Goal: Information Seeking & Learning: Learn about a topic

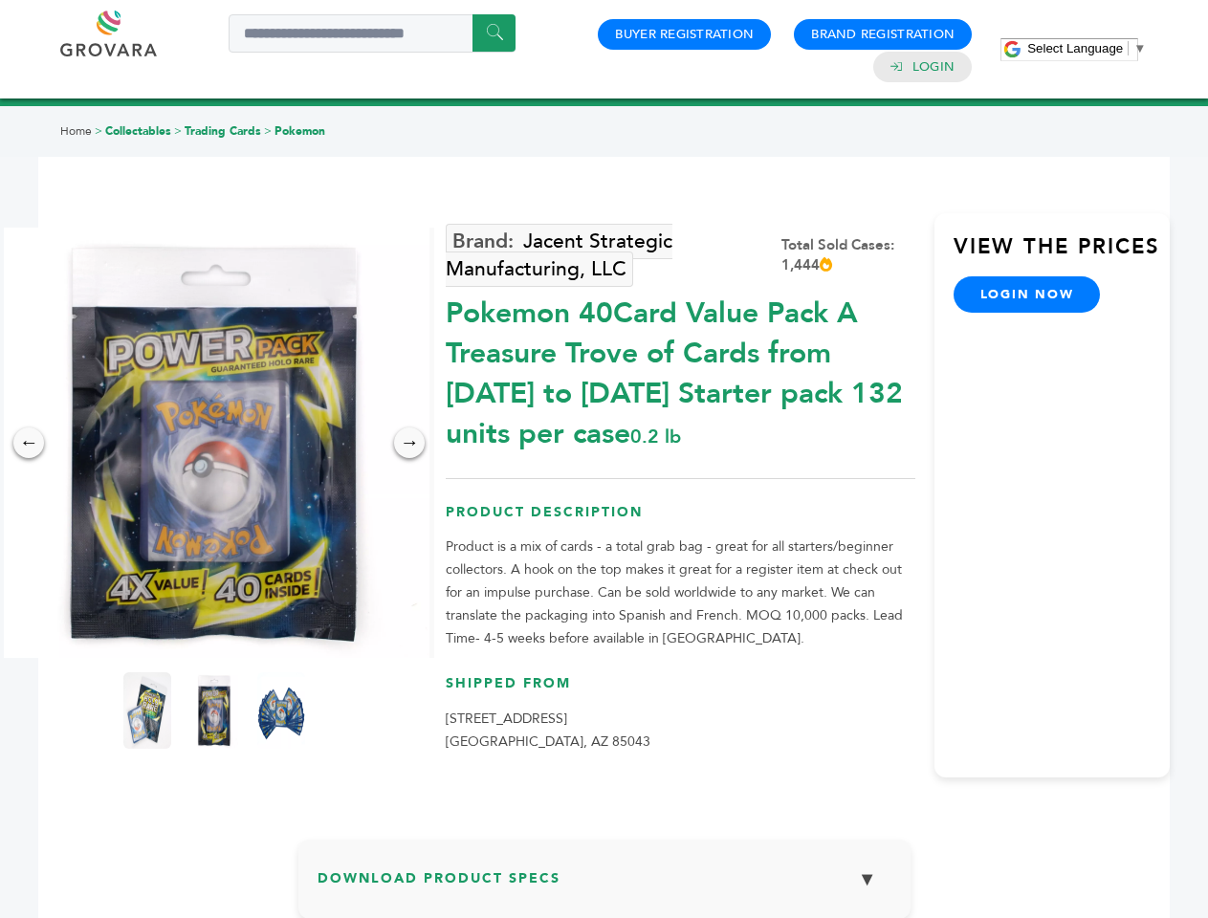
click at [1087, 48] on span "Select Language" at bounding box center [1075, 48] width 96 height 14
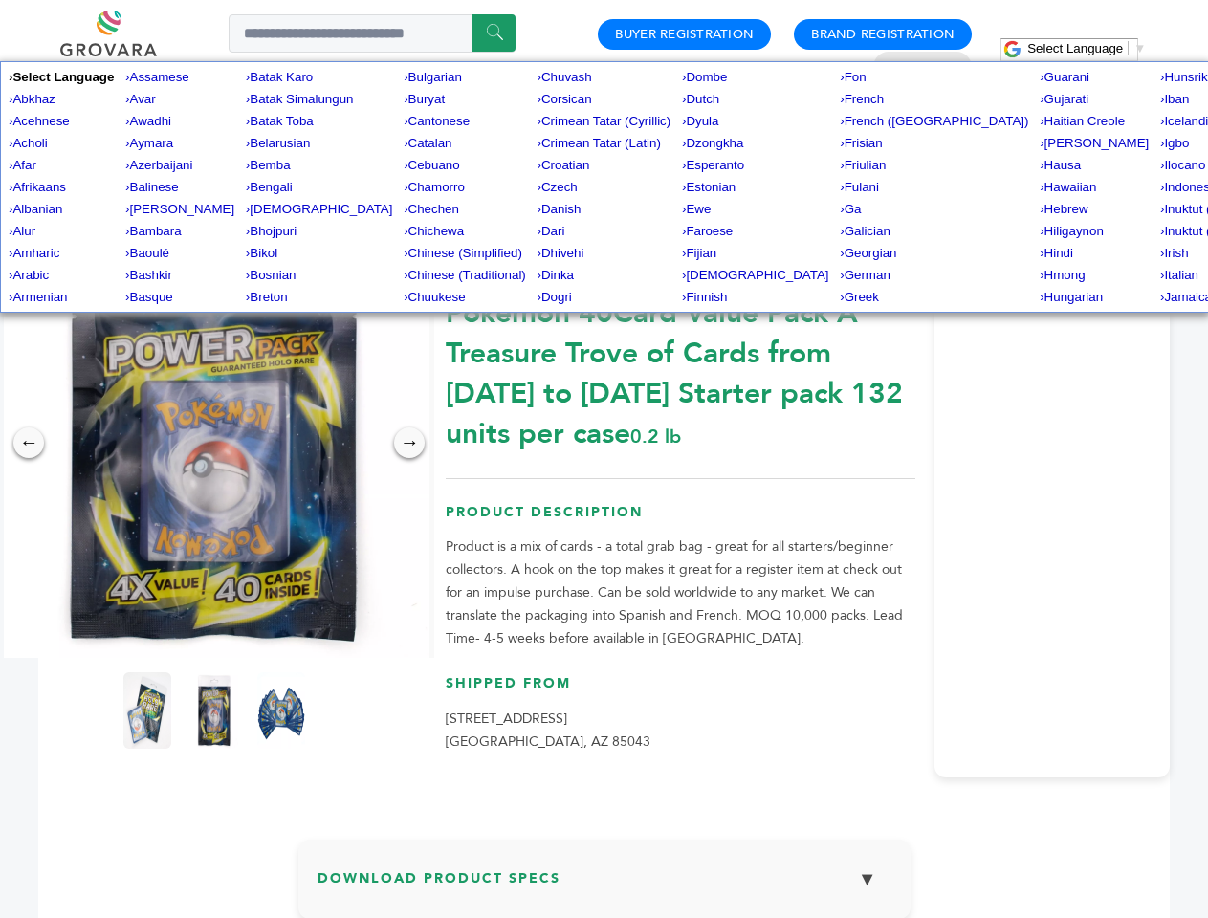
click at [214, 443] on img at bounding box center [214, 443] width 430 height 430
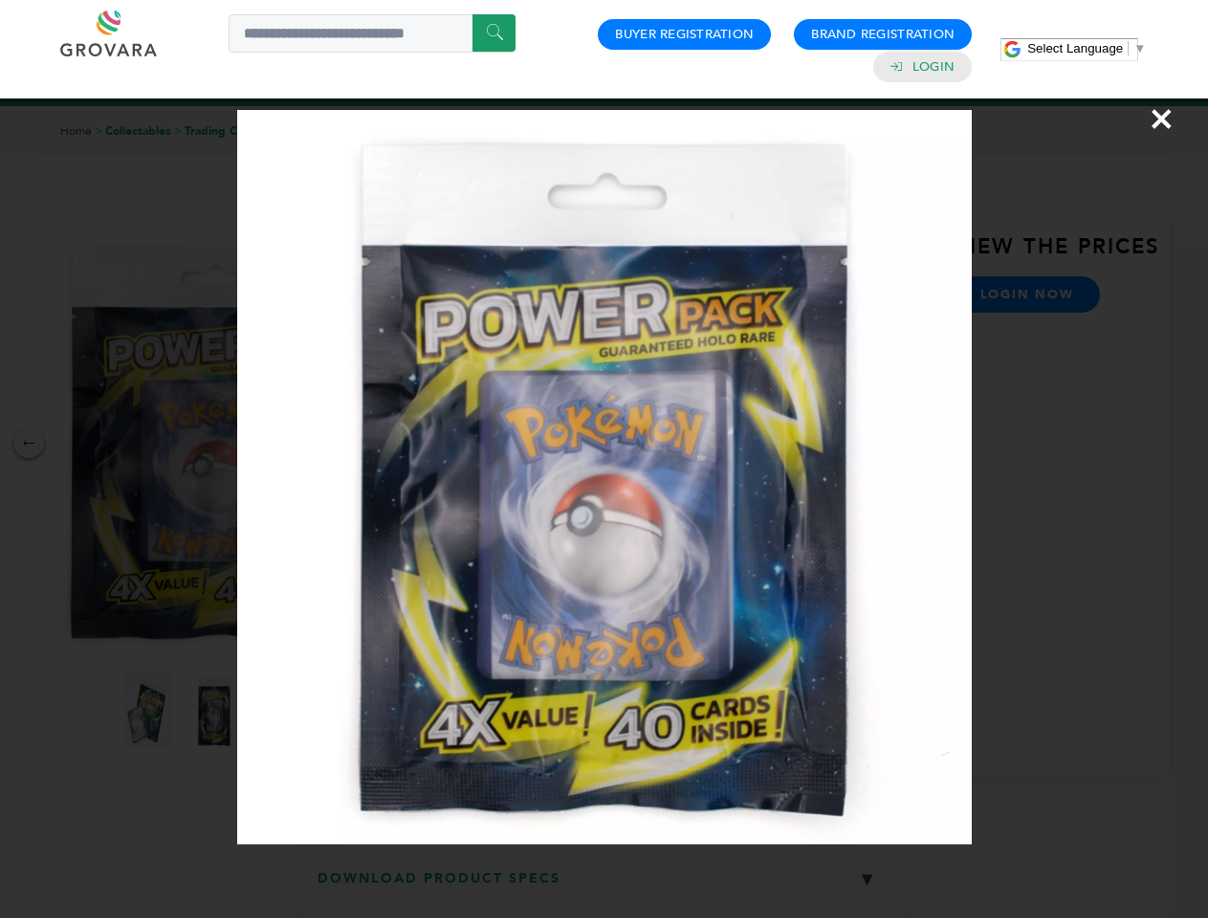
click at [29, 443] on div "×" at bounding box center [604, 459] width 1208 height 918
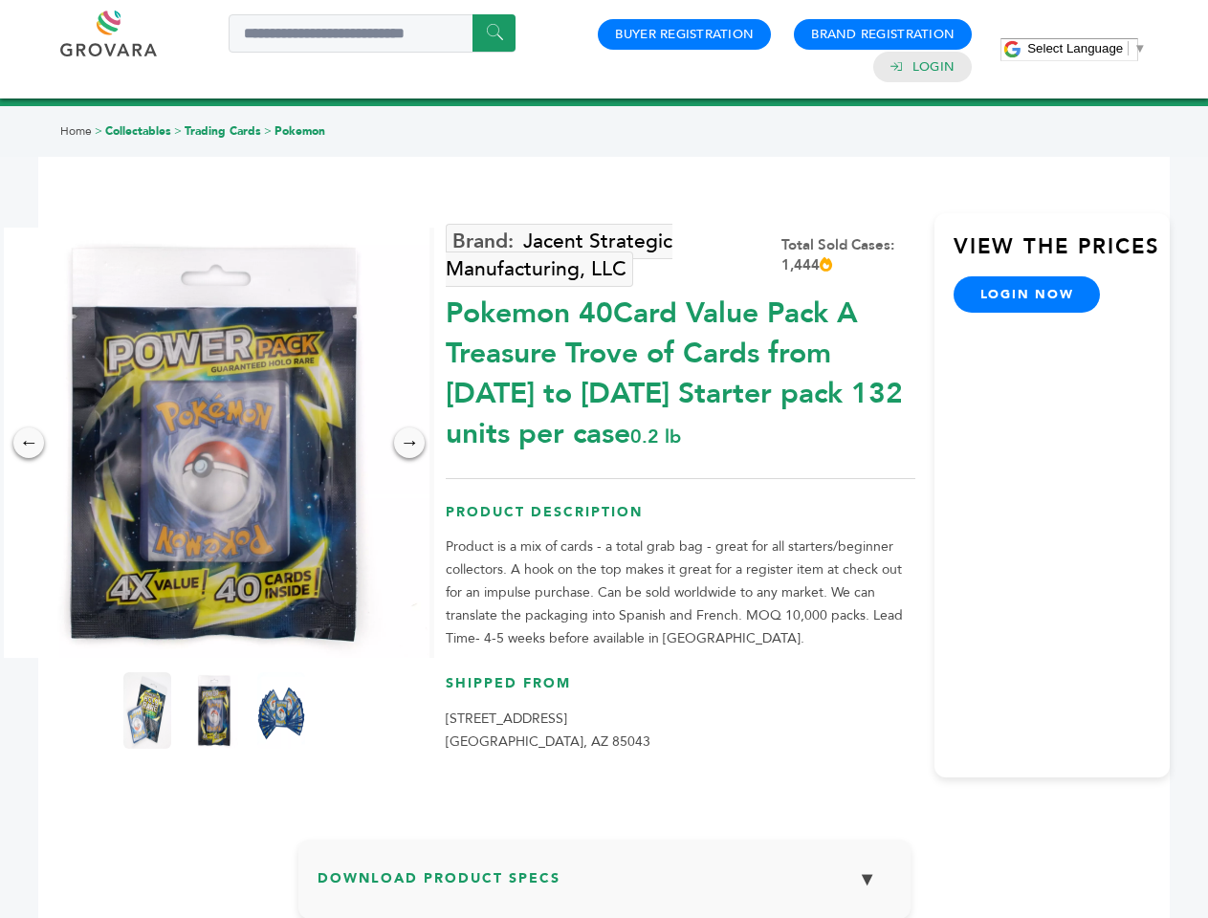
click at [409, 443] on div "→" at bounding box center [409, 443] width 31 height 31
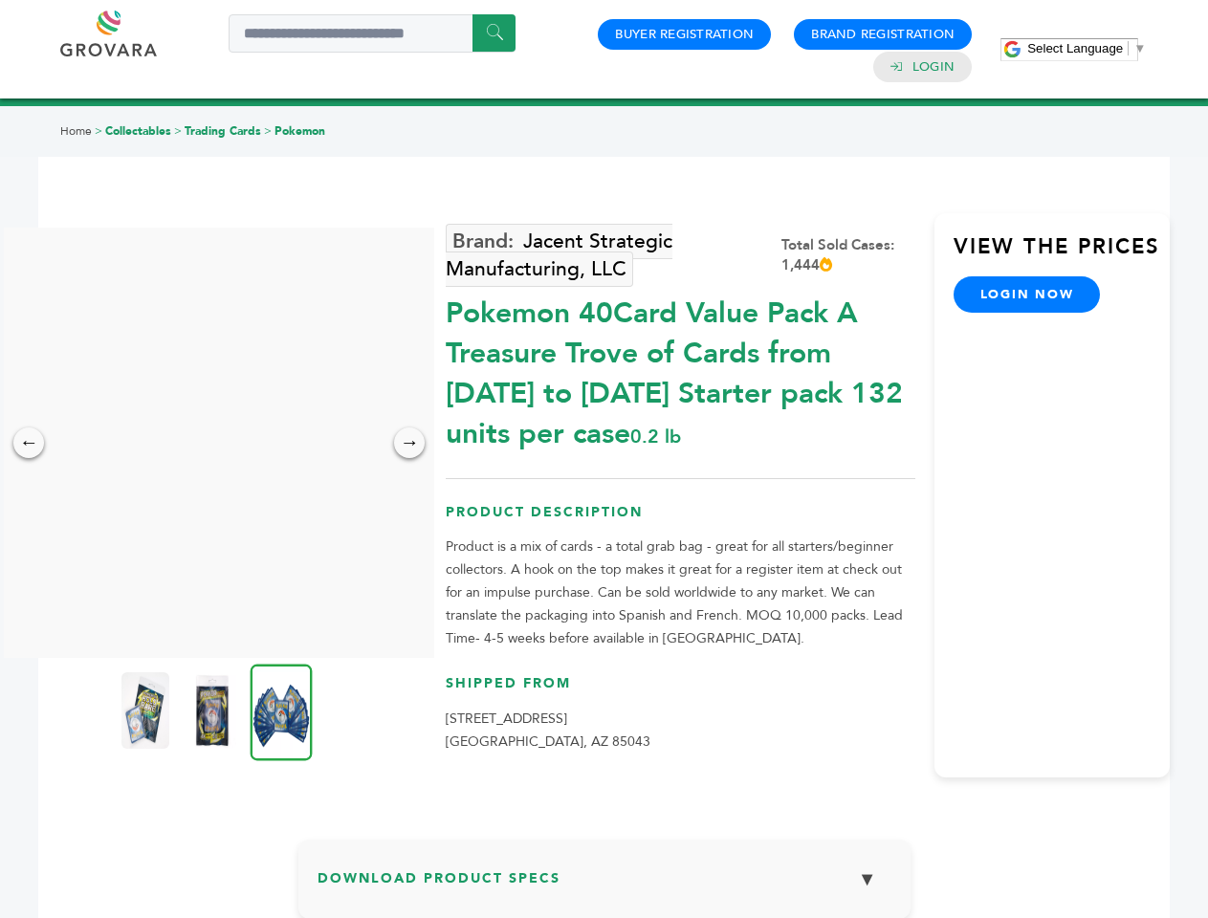
click at [147, 711] on img at bounding box center [145, 711] width 48 height 77
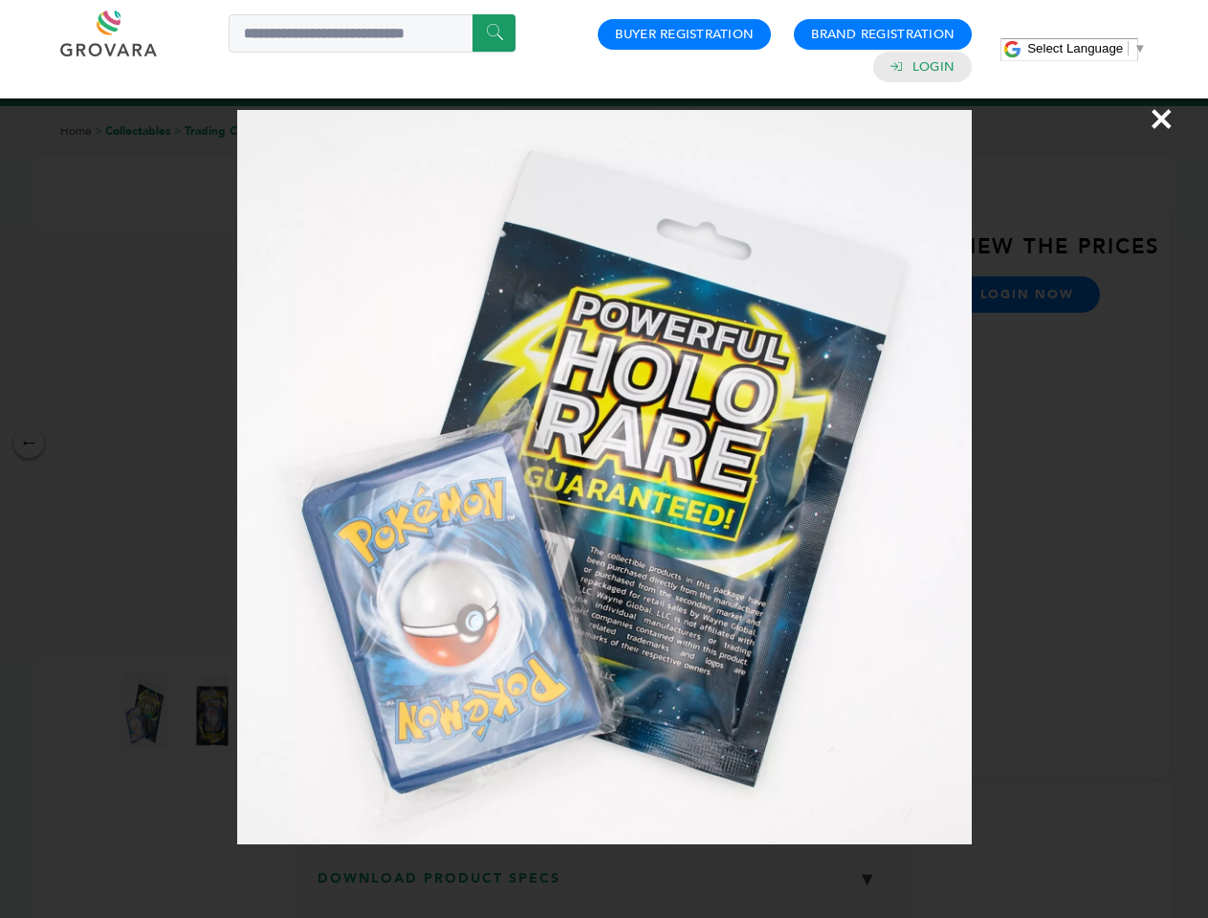
click at [214, 711] on div "×" at bounding box center [604, 459] width 1208 height 918
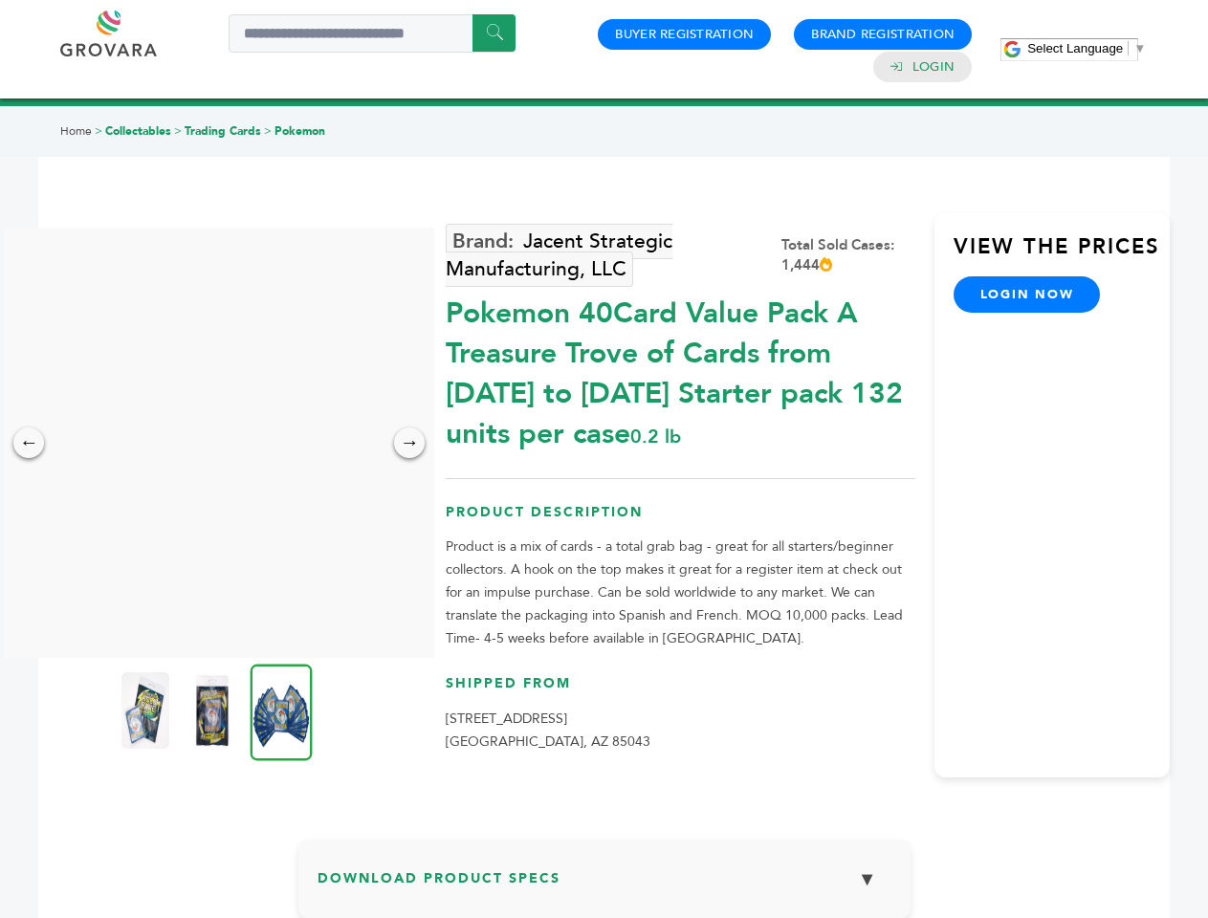
click at [281, 711] on img at bounding box center [282, 712] width 62 height 97
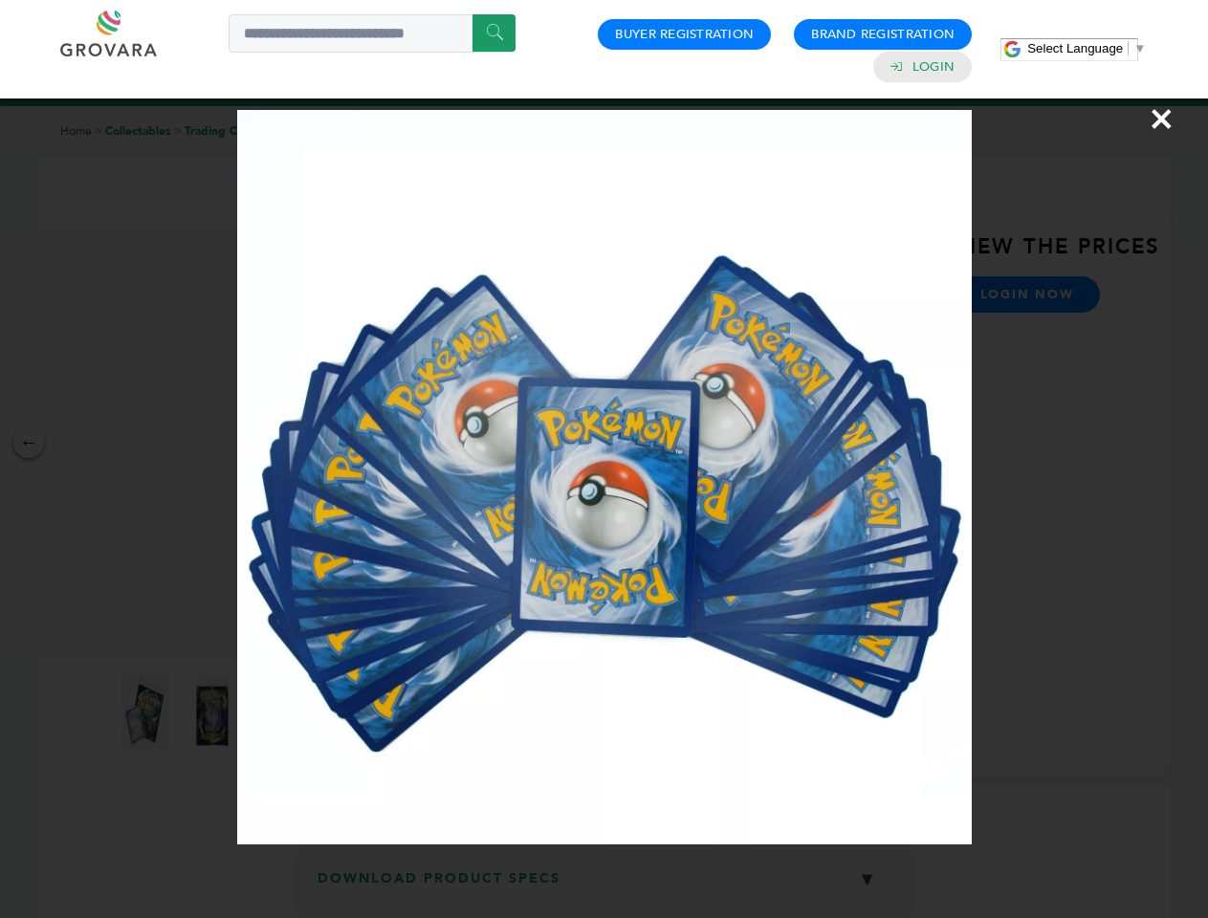
click at [605, 887] on div "×" at bounding box center [604, 459] width 1208 height 918
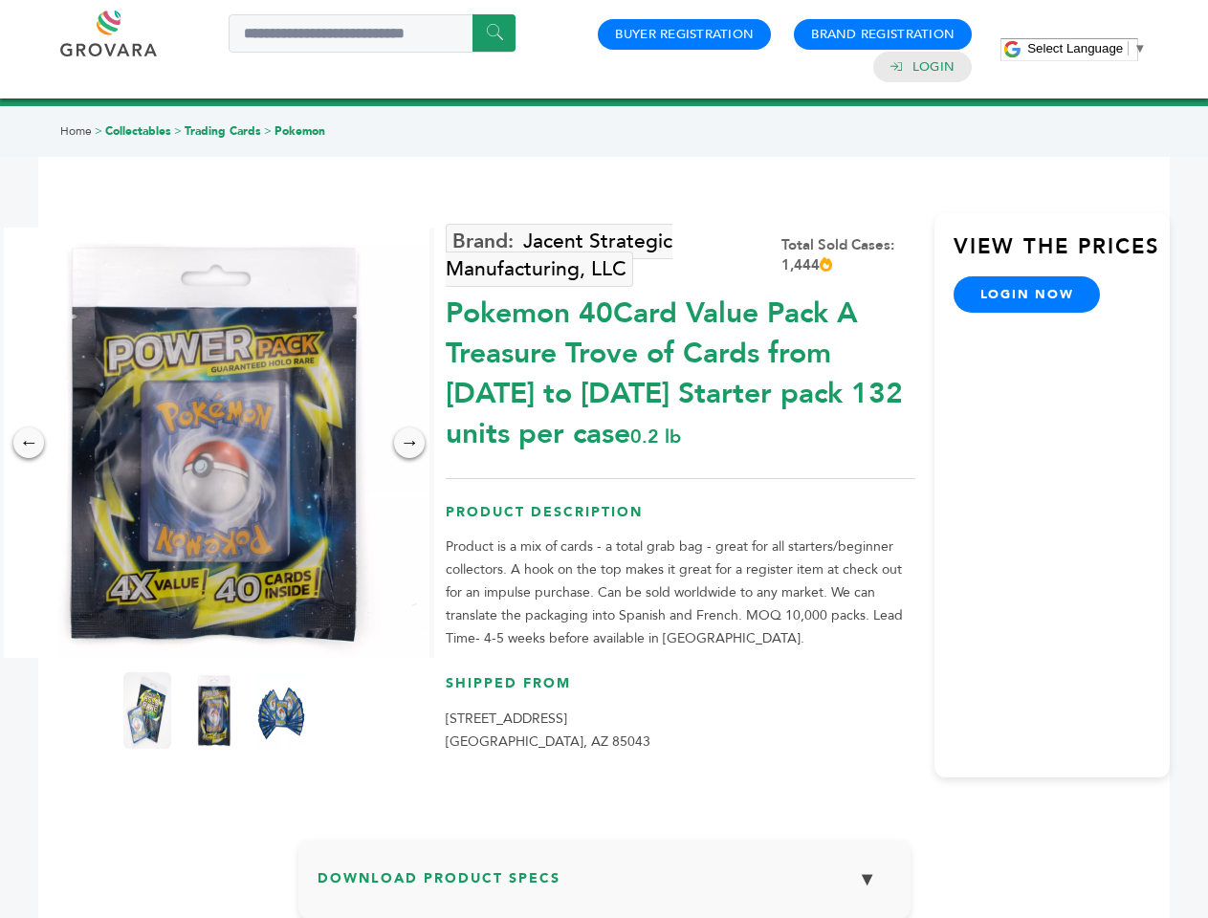
click at [1087, 48] on span "Select Language" at bounding box center [1075, 48] width 96 height 14
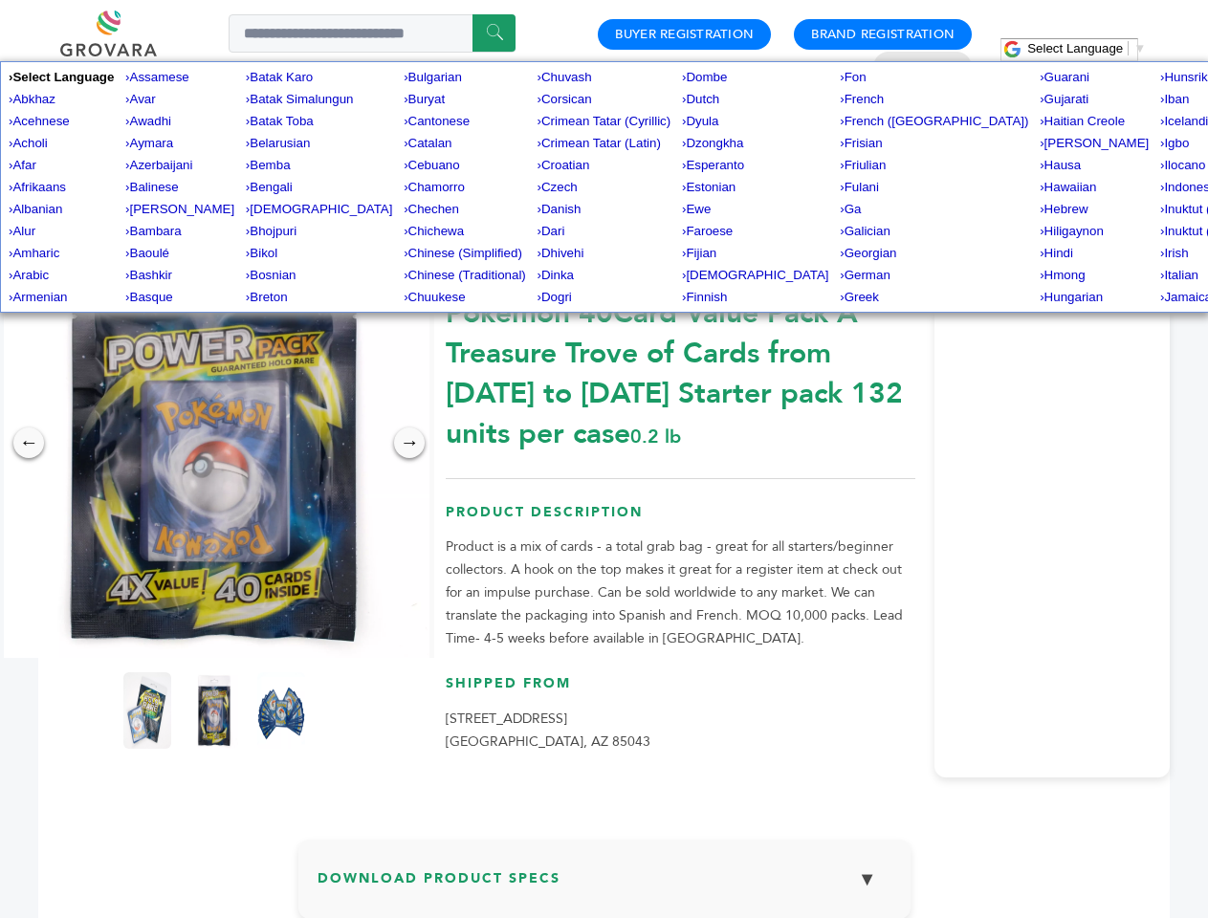
click at [214, 443] on img at bounding box center [214, 443] width 430 height 430
click at [0, 0] on div "×" at bounding box center [0, 0] width 0 height 0
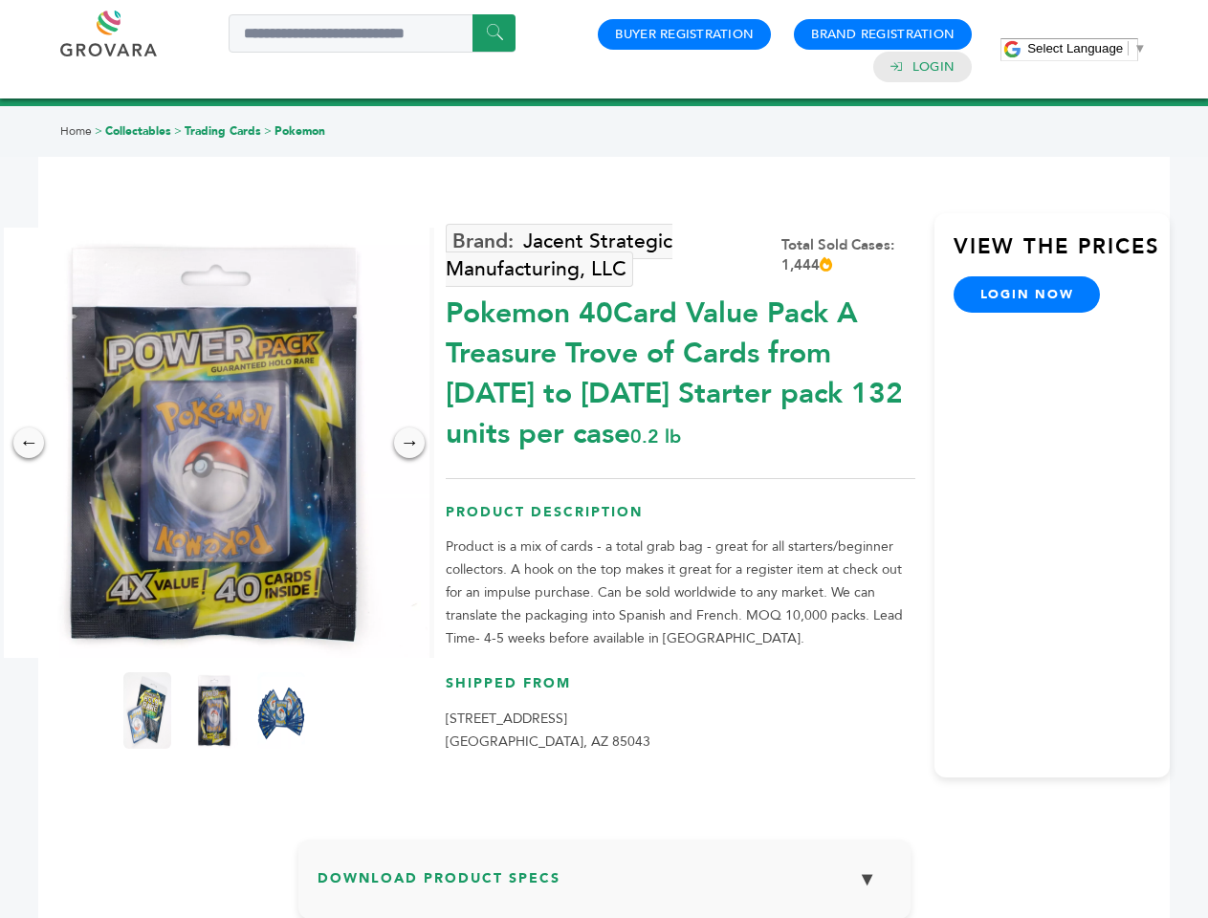
click at [409, 443] on div "→" at bounding box center [409, 443] width 31 height 31
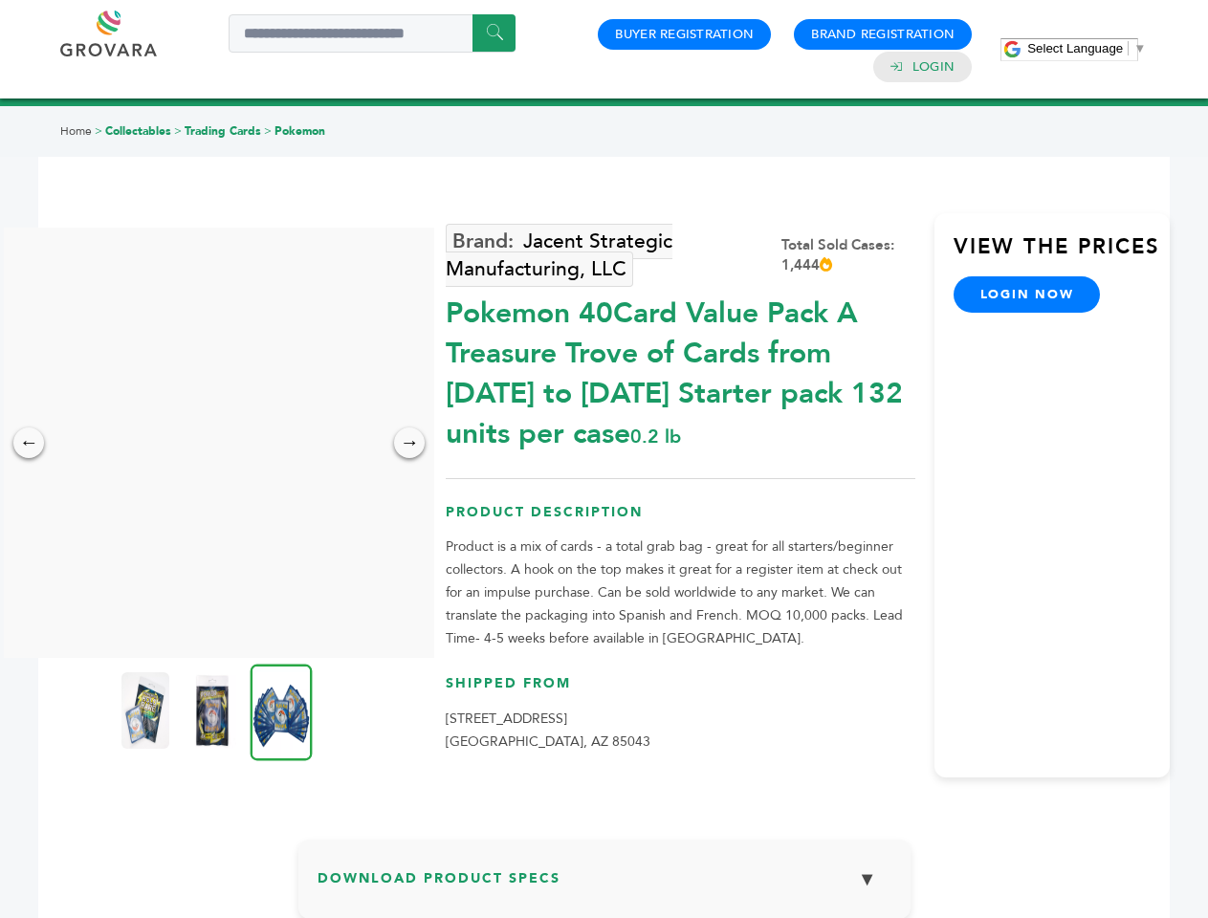
click at [147, 711] on img at bounding box center [145, 711] width 48 height 77
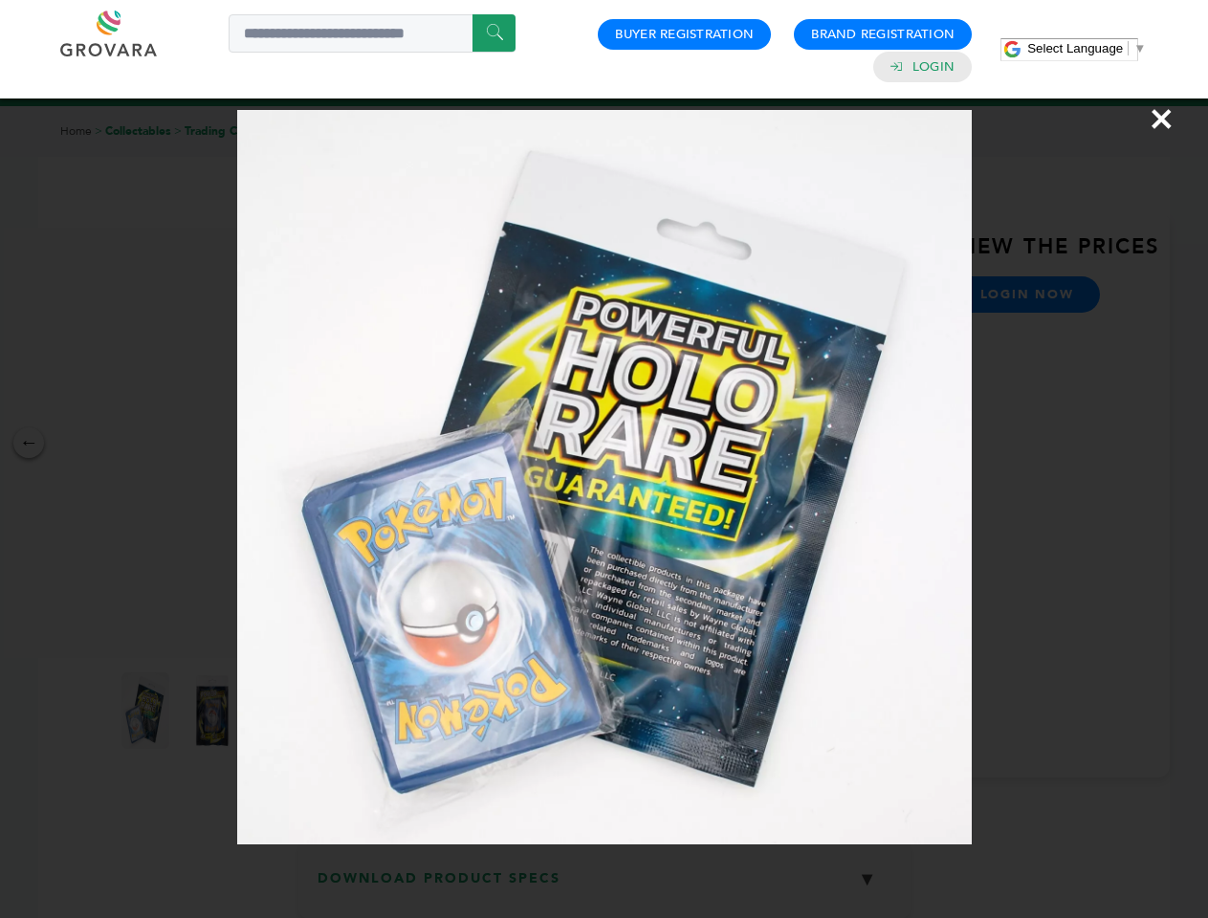
click at [214, 711] on div "×" at bounding box center [604, 459] width 1208 height 918
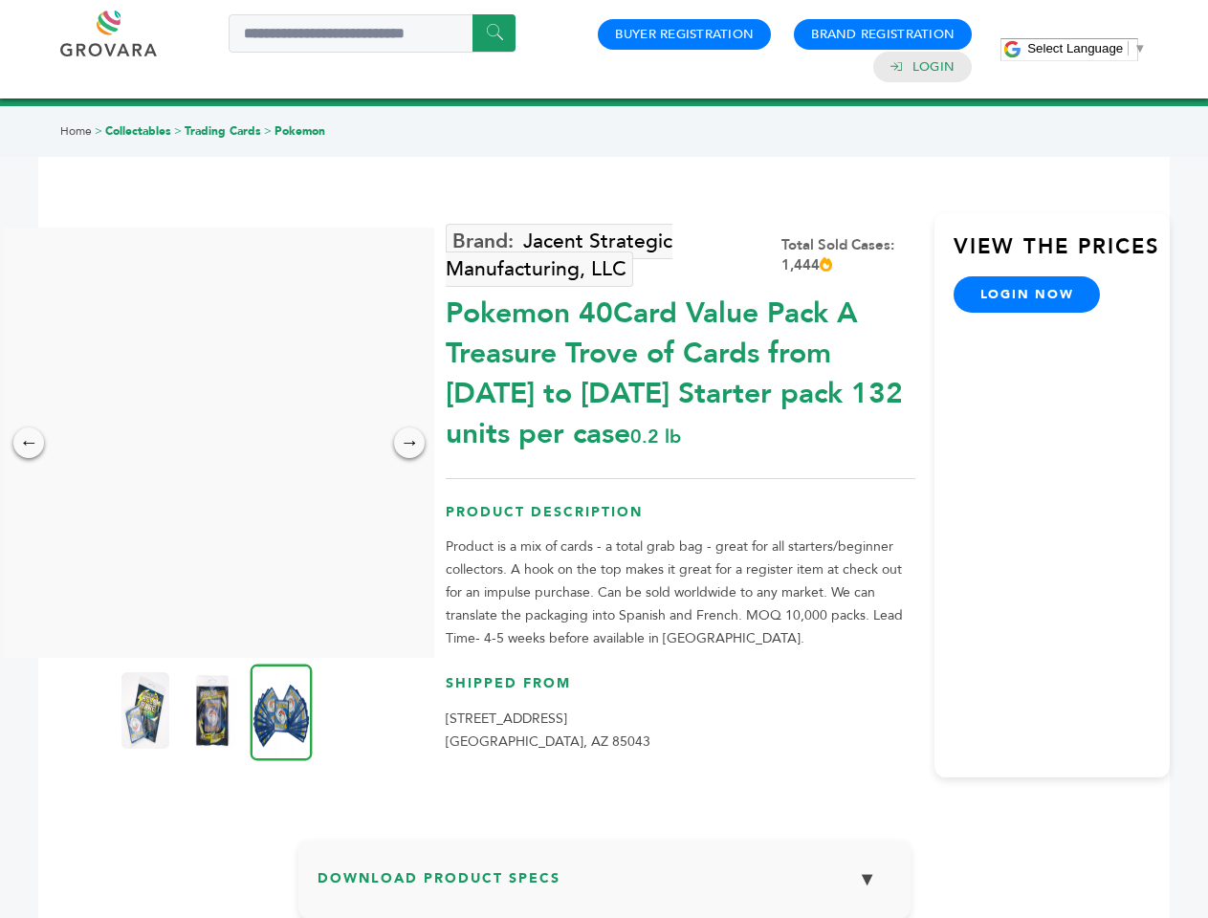
click at [281, 711] on img at bounding box center [282, 712] width 62 height 97
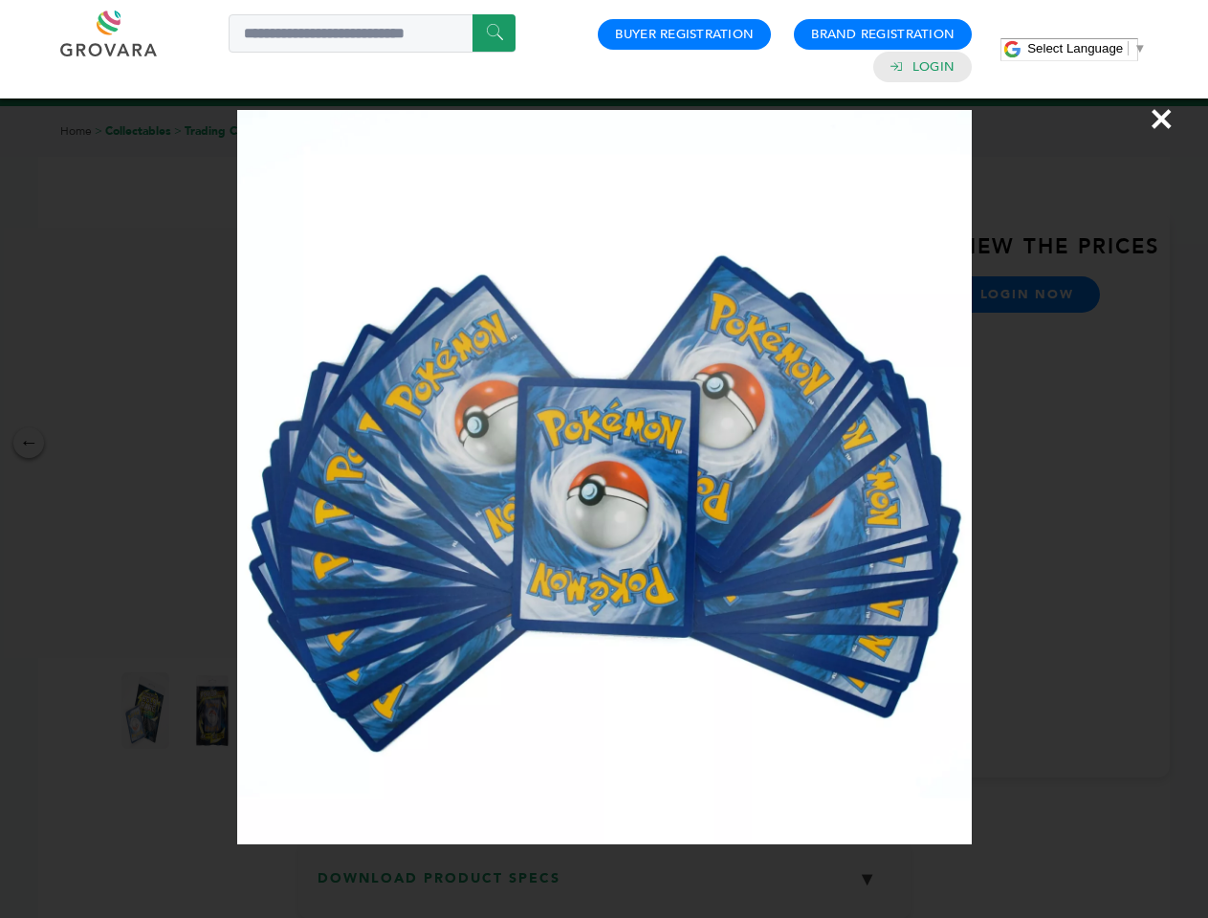
click at [605, 887] on div "×" at bounding box center [604, 459] width 1208 height 918
